Goal: Information Seeking & Learning: Learn about a topic

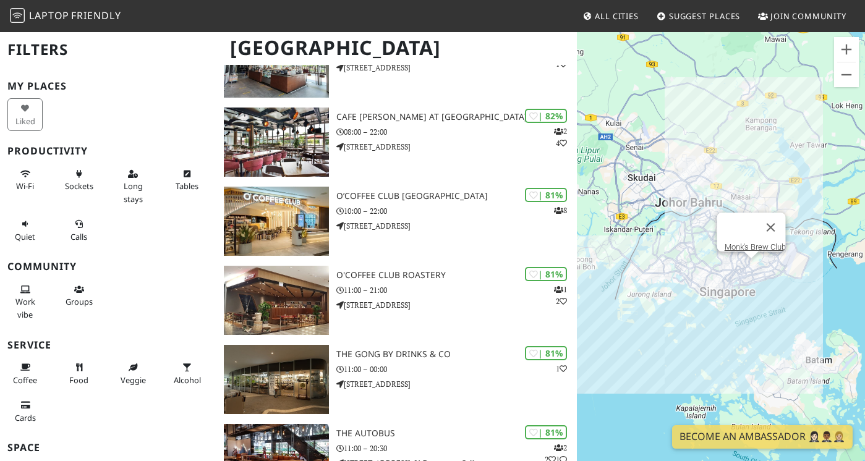
scroll to position [1108, 0]
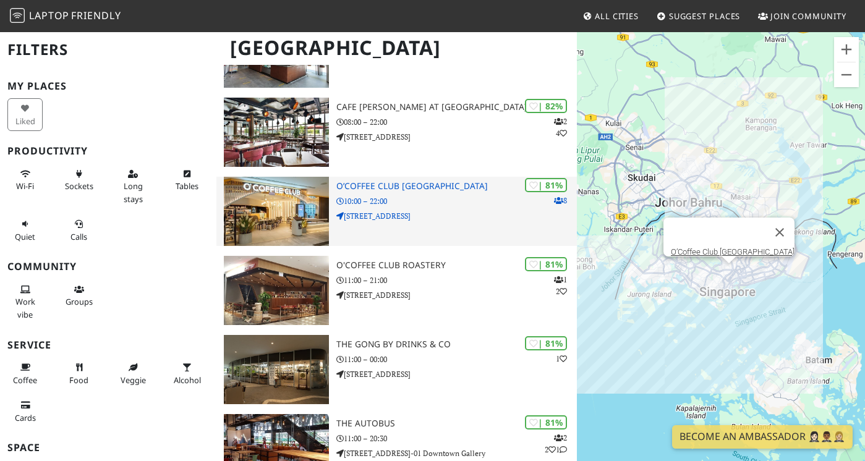
click at [367, 181] on h3 "O’Coffee Club Raffles City" at bounding box center [456, 186] width 241 height 11
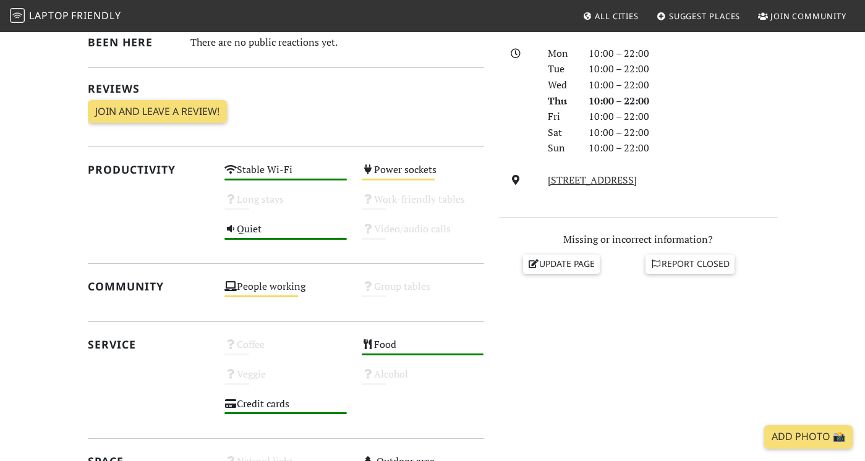
scroll to position [343, 0]
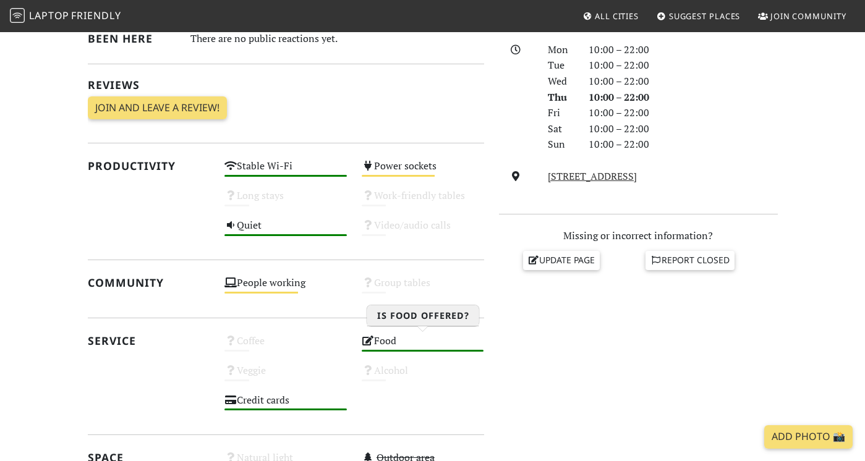
click at [419, 338] on div "Food High" at bounding box center [422, 347] width 137 height 30
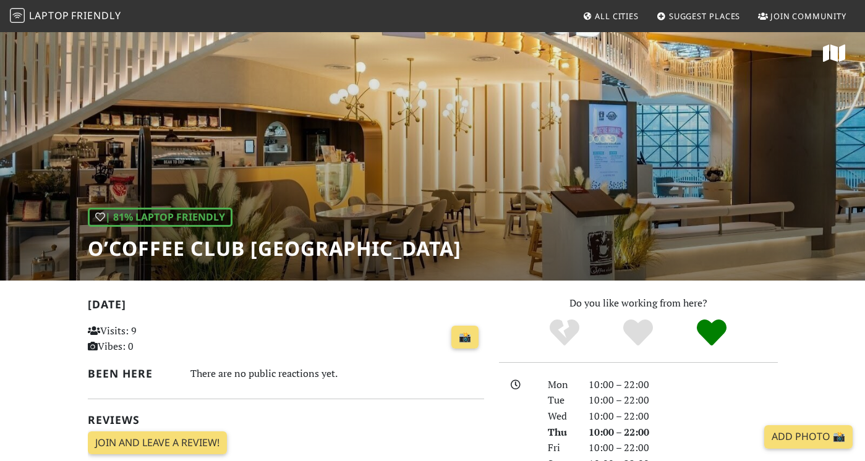
scroll to position [0, 0]
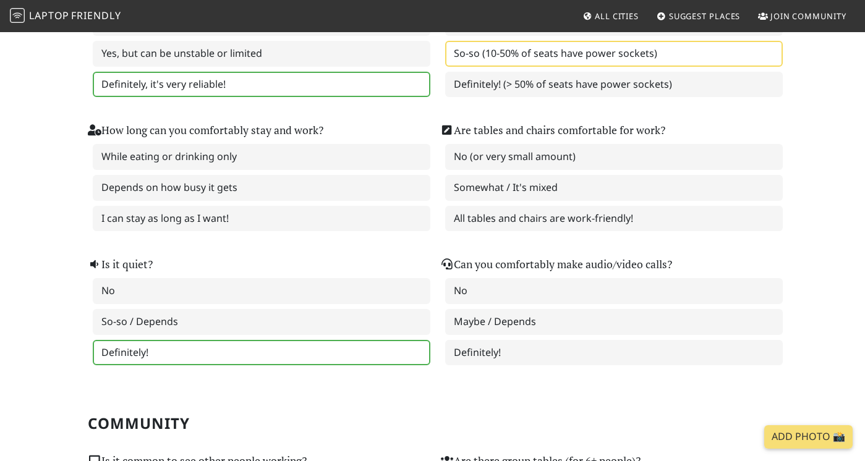
scroll to position [249, 0]
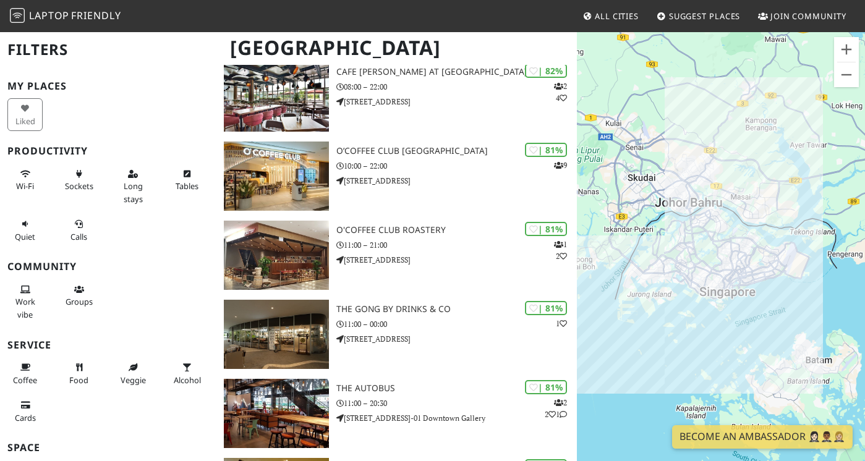
scroll to position [1144, 0]
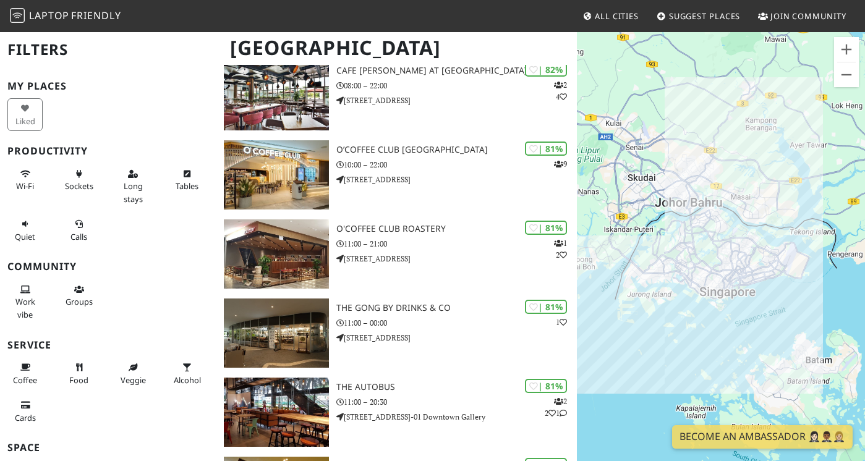
click at [201, 252] on div "My Places Liked Productivity Wi-Fi Sockets Long stays Tables Quiet Calls Commun…" at bounding box center [108, 331] width 202 height 503
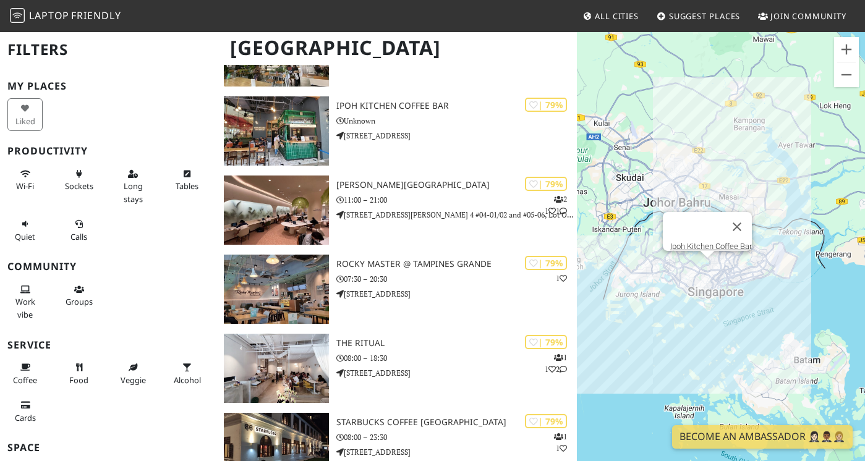
scroll to position [1956, 0]
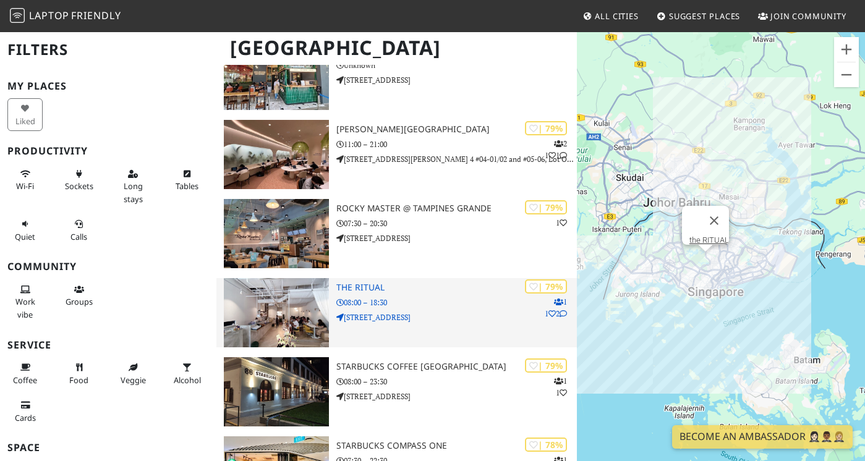
copy link "| 79% 1 1 2 the RITUAL 08:00 – 18:30 383 Bukit Timah Rd"
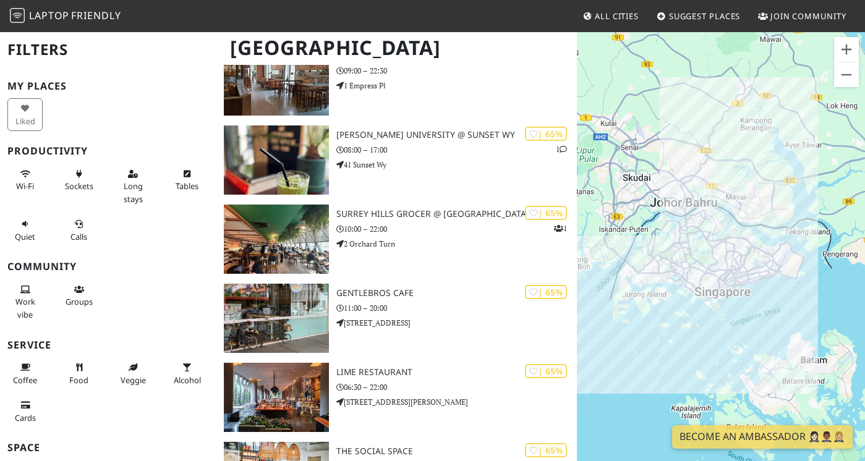
scroll to position [7062, 0]
